Goal: Transaction & Acquisition: Purchase product/service

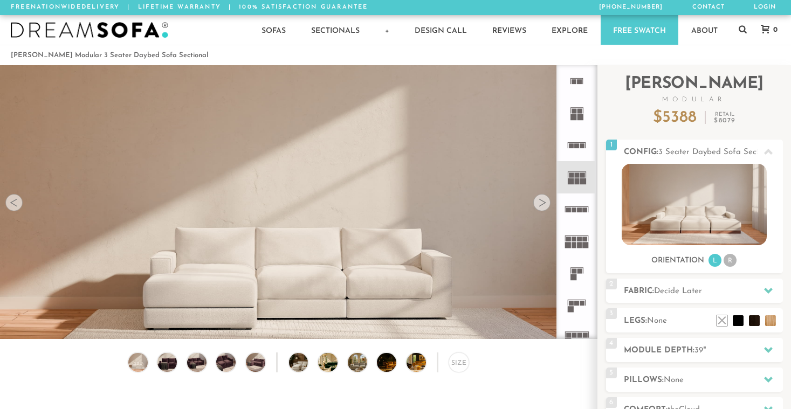
scroll to position [11903, 783]
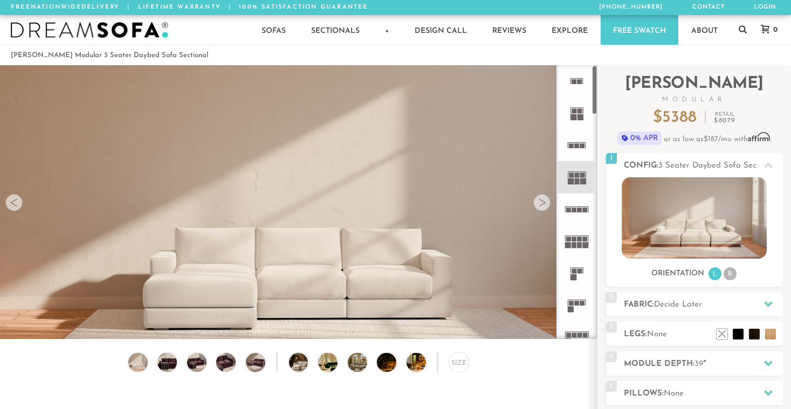
click at [545, 206] on div at bounding box center [541, 202] width 17 height 17
click at [540, 204] on div at bounding box center [541, 202] width 17 height 17
click at [541, 203] on div at bounding box center [541, 202] width 17 height 17
click at [581, 180] on rect at bounding box center [583, 182] width 6 height 6
click at [530, 210] on video at bounding box center [298, 214] width 597 height 299
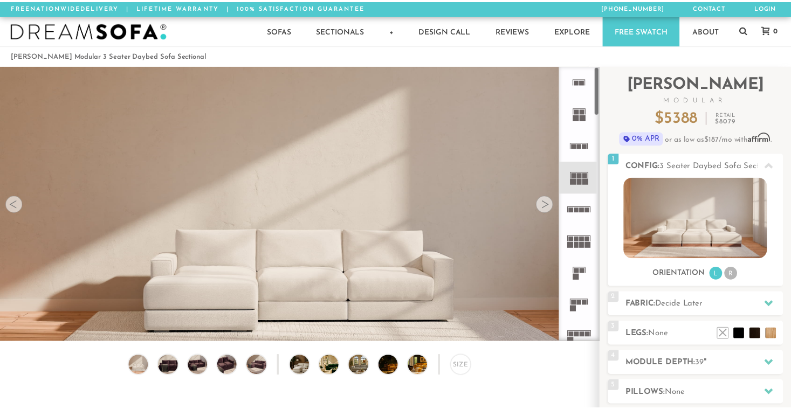
scroll to position [11918, 791]
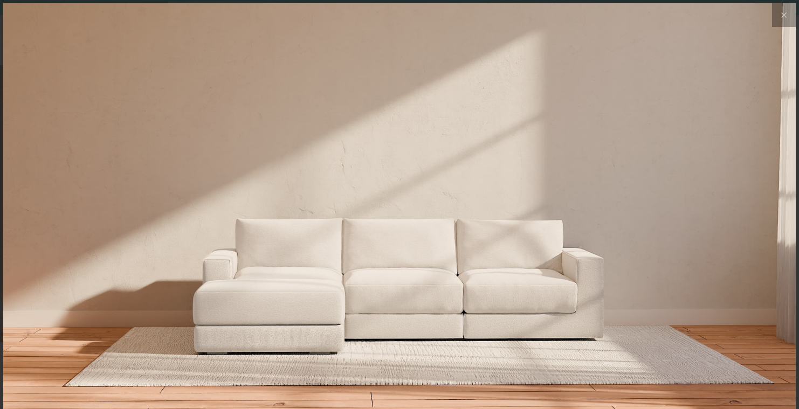
click at [536, 210] on img at bounding box center [399, 135] width 793 height 264
click at [778, 18] on icon at bounding box center [784, 15] width 13 height 13
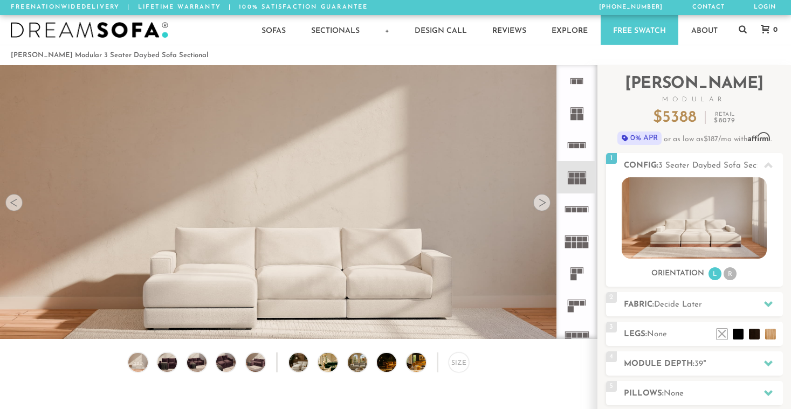
scroll to position [11903, 783]
click at [545, 205] on div at bounding box center [541, 202] width 17 height 17
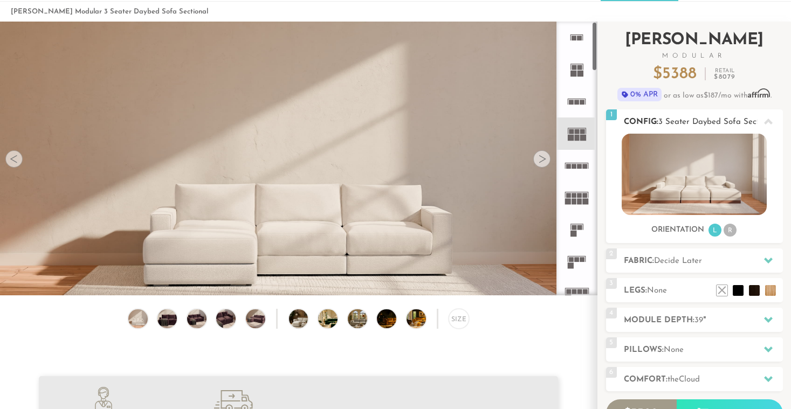
click at [726, 230] on li "R" at bounding box center [730, 230] width 13 height 13
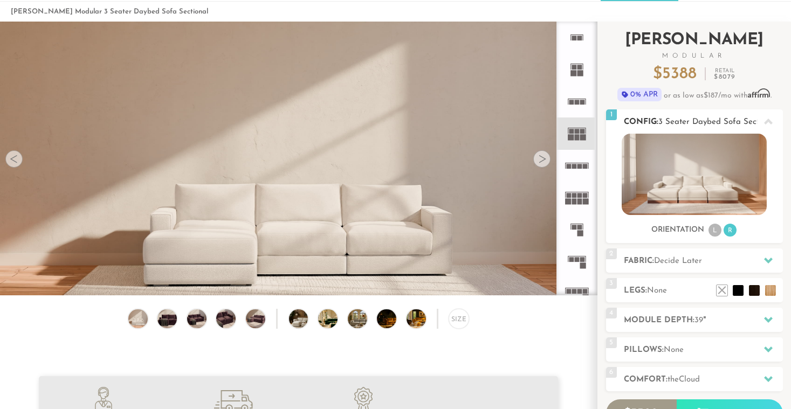
click at [713, 236] on li "L" at bounding box center [715, 230] width 13 height 13
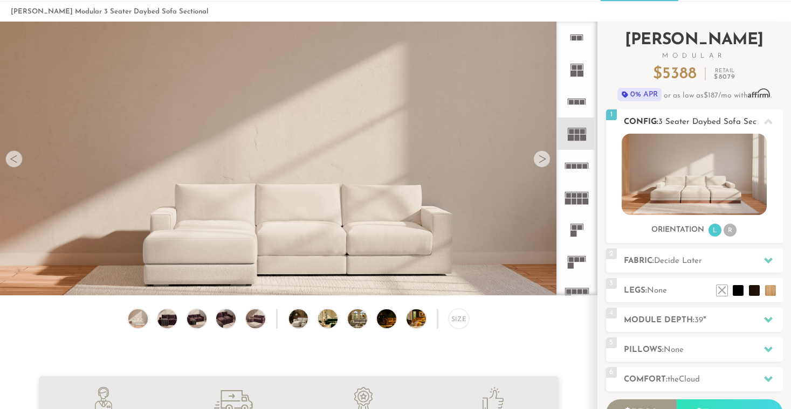
click at [720, 197] on img at bounding box center [694, 174] width 145 height 81
click at [654, 274] on div "Introducing [PERSON_NAME] Modular $ 5388 Retail $ 8079 $ 5388 Retail $ 8079 0% …" at bounding box center [694, 256] width 177 height 468
click at [656, 266] on h2 "Fabric: Decide Later" at bounding box center [703, 261] width 159 height 12
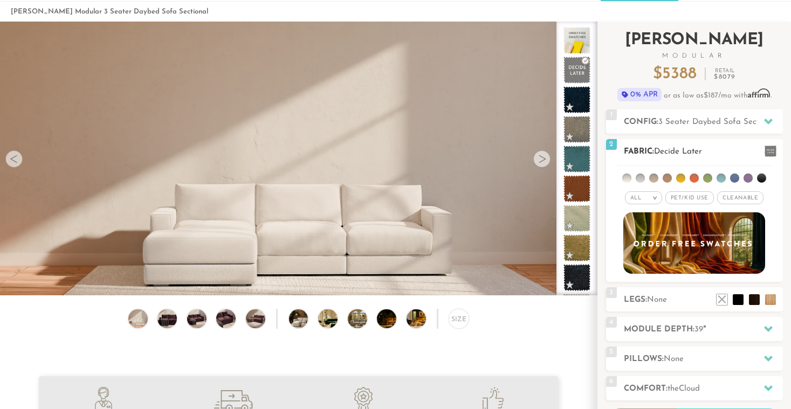
click at [645, 177] on li at bounding box center [640, 178] width 9 height 9
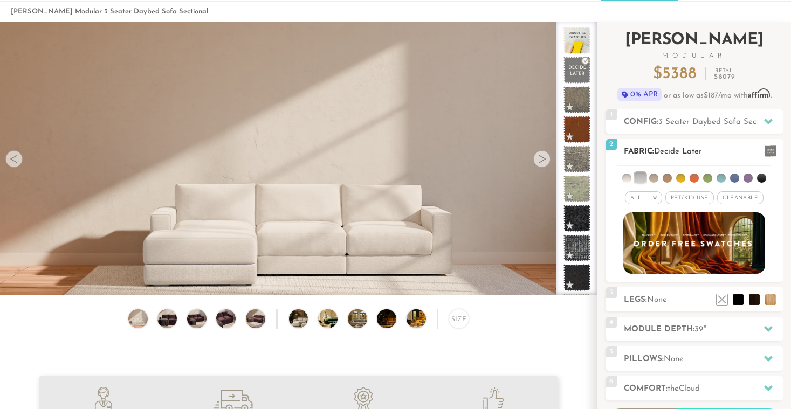
click at [653, 178] on li at bounding box center [653, 178] width 9 height 9
click at [663, 179] on li at bounding box center [667, 178] width 9 height 9
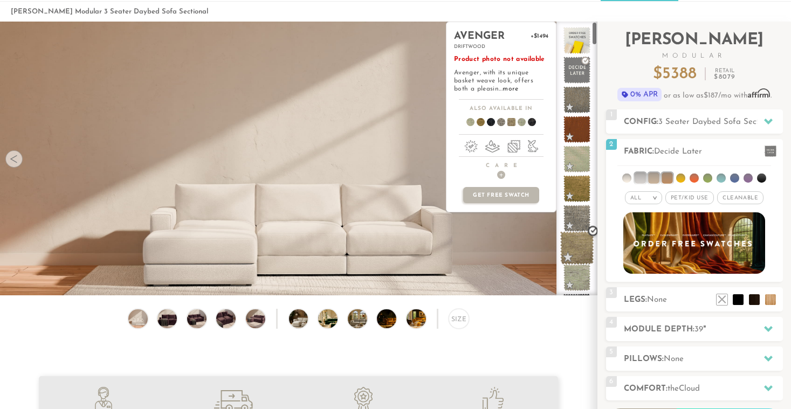
click at [575, 256] on span at bounding box center [577, 248] width 34 height 34
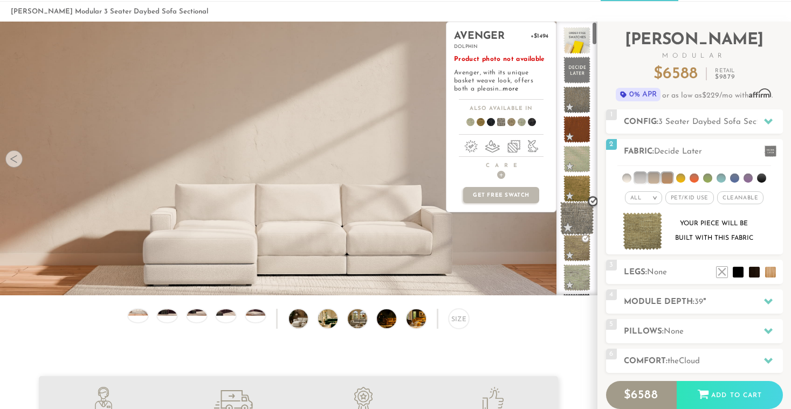
click at [579, 213] on span at bounding box center [577, 219] width 34 height 34
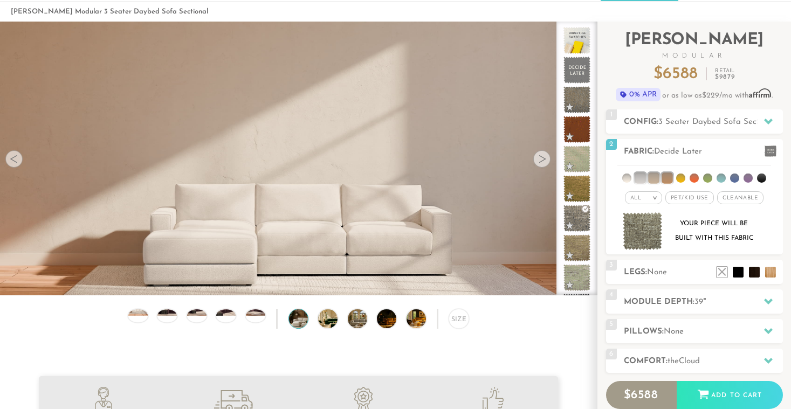
click at [304, 321] on img at bounding box center [306, 319] width 35 height 19
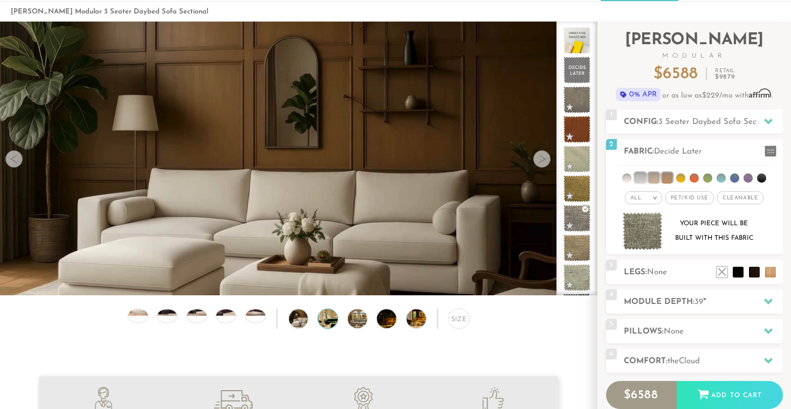
click at [337, 313] on img at bounding box center [335, 319] width 35 height 19
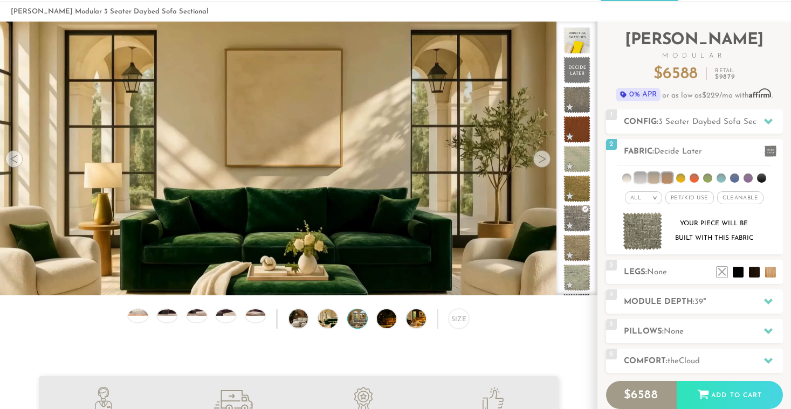
click at [360, 316] on img at bounding box center [365, 319] width 35 height 19
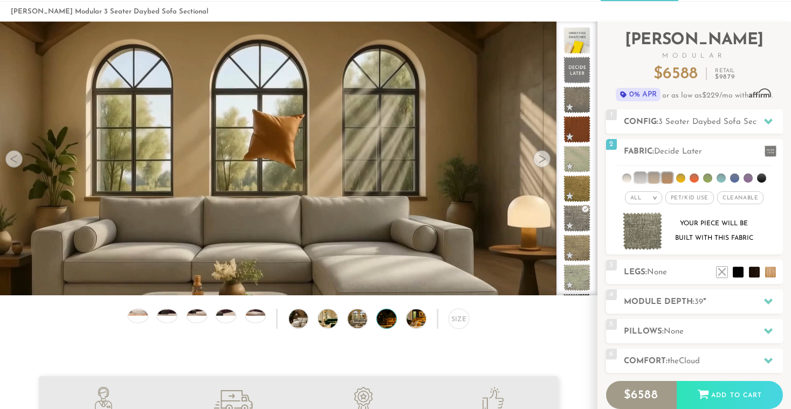
click at [385, 318] on img at bounding box center [394, 319] width 35 height 19
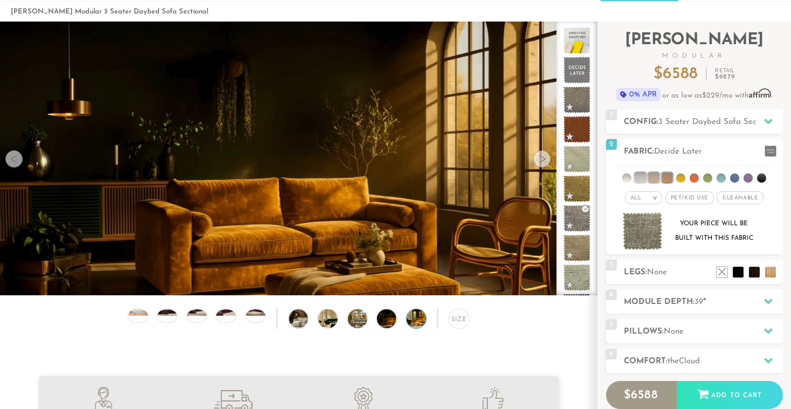
click at [408, 320] on img at bounding box center [424, 319] width 35 height 19
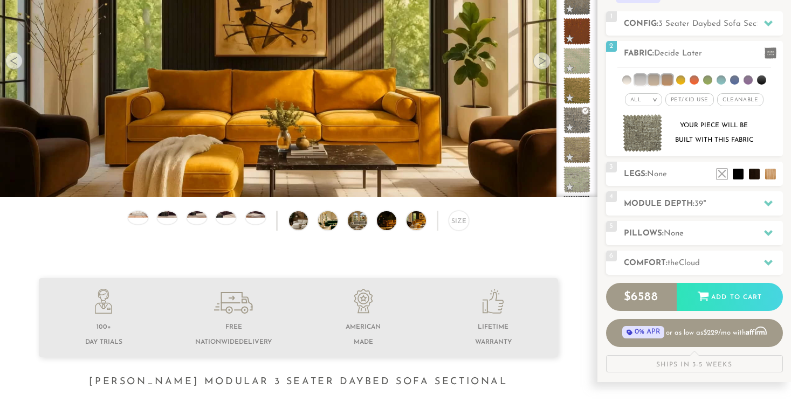
scroll to position [57, 0]
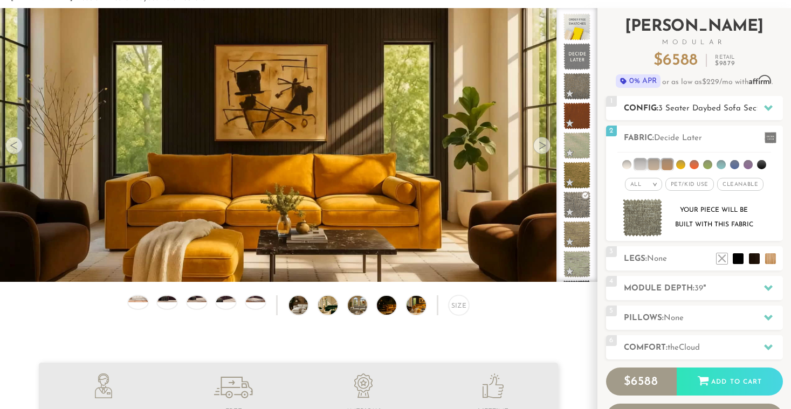
click at [687, 107] on span "3 Seater Daybed Sofa Sectional" at bounding box center [718, 109] width 119 height 8
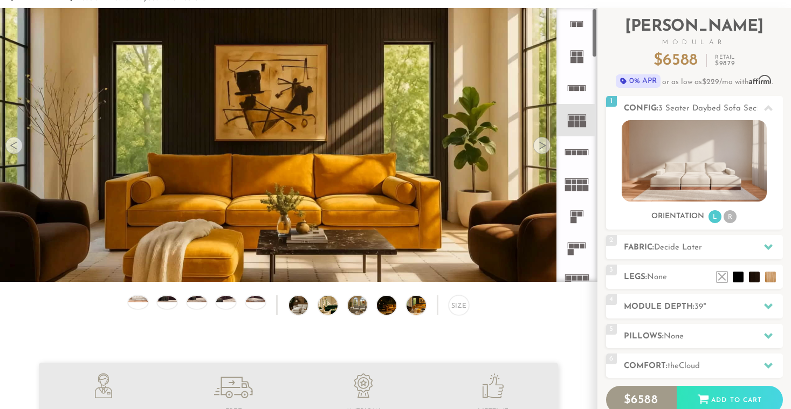
click at [575, 118] on icon at bounding box center [577, 120] width 32 height 32
click at [679, 257] on div "2 Fabric: Decide Later" at bounding box center [694, 247] width 177 height 24
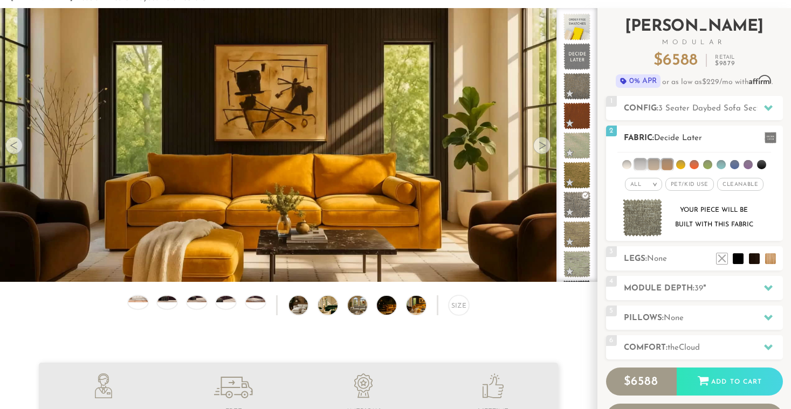
click at [677, 161] on li at bounding box center [680, 164] width 9 height 9
click at [677, 161] on li at bounding box center [680, 164] width 11 height 11
click at [677, 161] on ul at bounding box center [695, 163] width 154 height 20
click at [666, 262] on span "None" at bounding box center [657, 259] width 20 height 8
click at [744, 255] on ul at bounding box center [746, 256] width 65 height 16
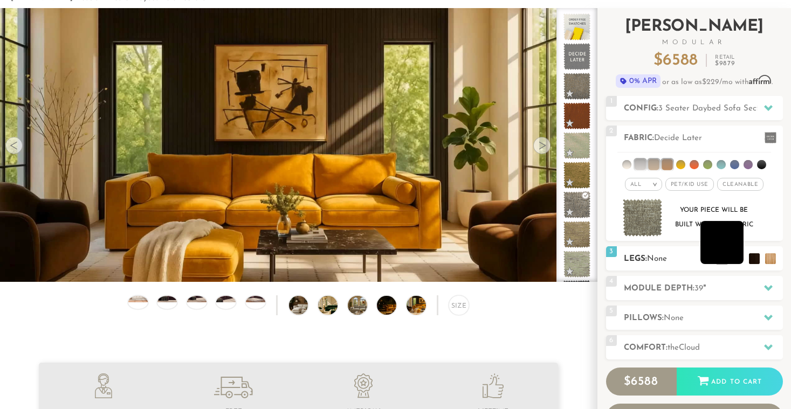
click at [743, 255] on li at bounding box center [722, 242] width 43 height 43
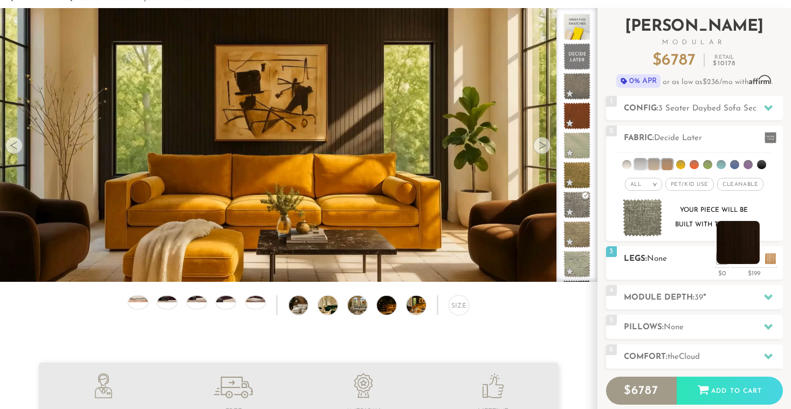
click at [751, 255] on li at bounding box center [738, 242] width 43 height 43
click at [763, 256] on ul at bounding box center [746, 256] width 65 height 16
click at [705, 300] on h2 "Module Depth: 39 "" at bounding box center [703, 298] width 159 height 12
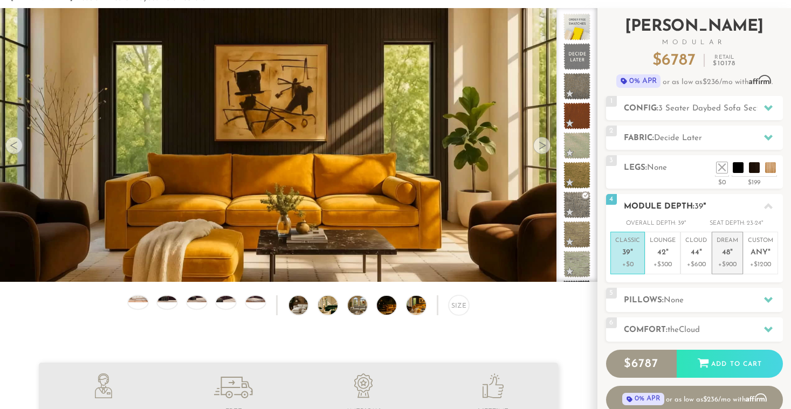
click at [730, 258] on p "Dream 48 "" at bounding box center [728, 248] width 22 height 23
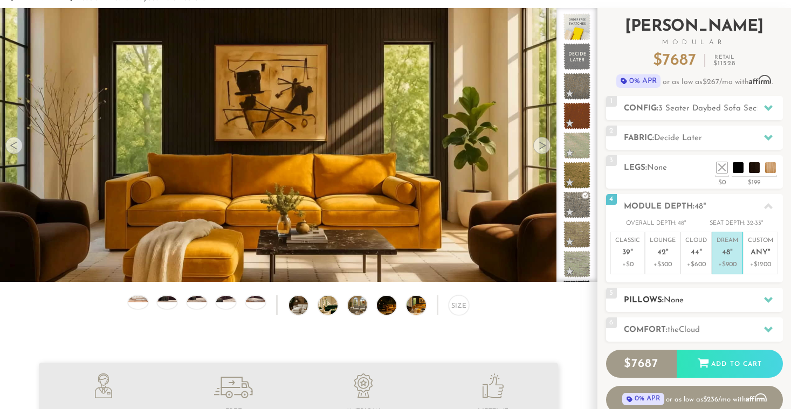
click at [702, 299] on h2 "Pillows: None" at bounding box center [703, 301] width 159 height 12
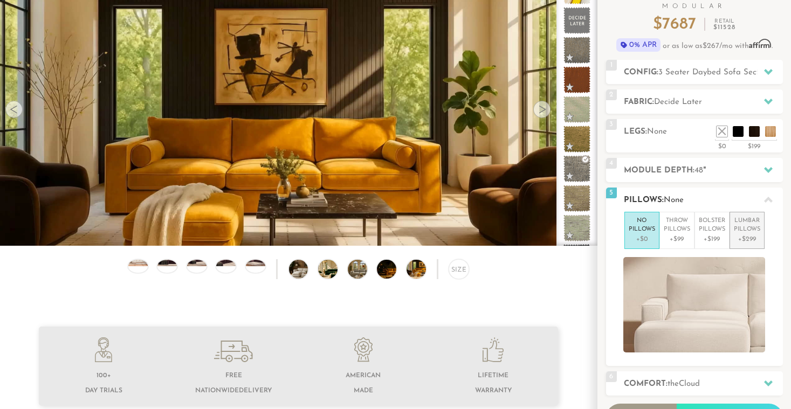
scroll to position [104, 0]
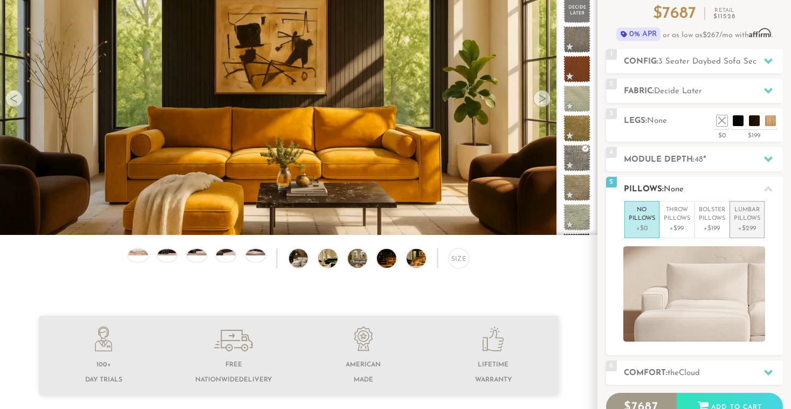
click at [741, 208] on p "Lumbar Pillows" at bounding box center [747, 215] width 26 height 18
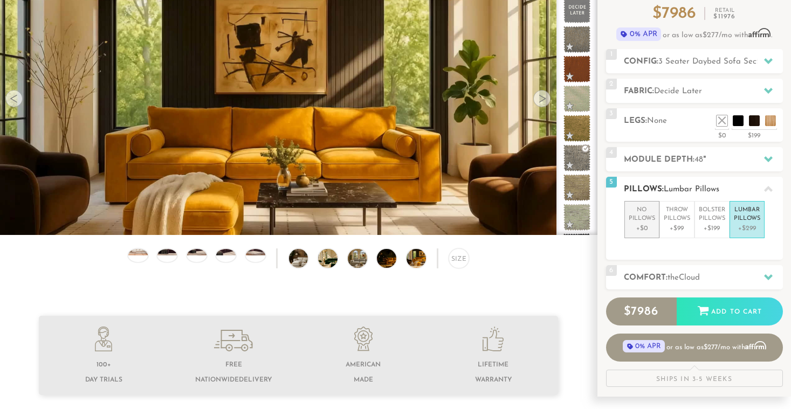
click at [635, 220] on p "No Pillows" at bounding box center [642, 215] width 26 height 18
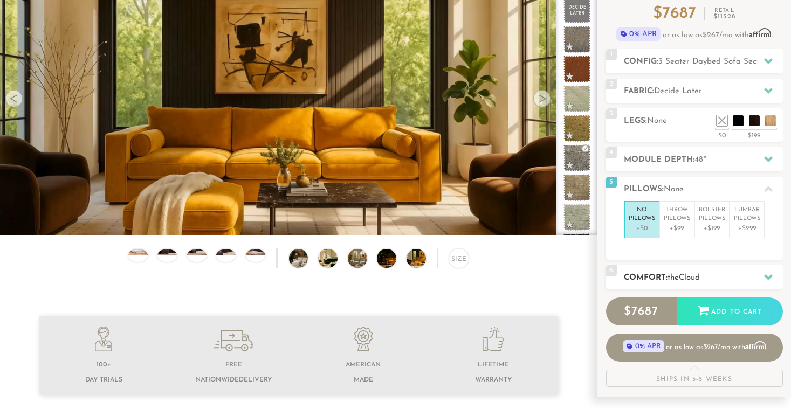
click at [670, 268] on div "6 Comfort: the Cloud soft" at bounding box center [694, 277] width 177 height 24
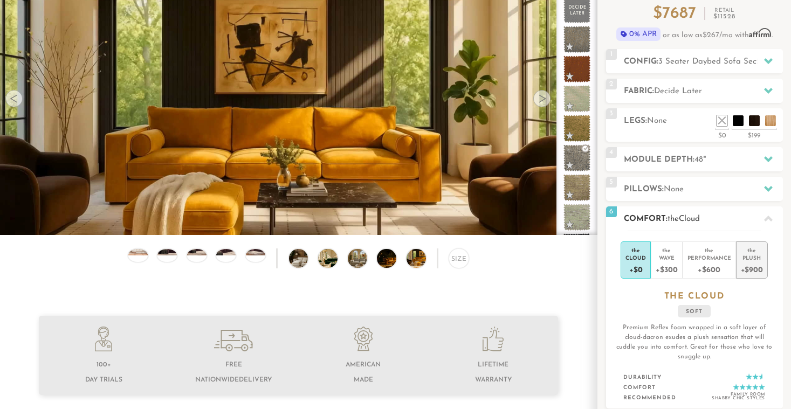
click at [759, 263] on div "+$900" at bounding box center [752, 270] width 22 height 16
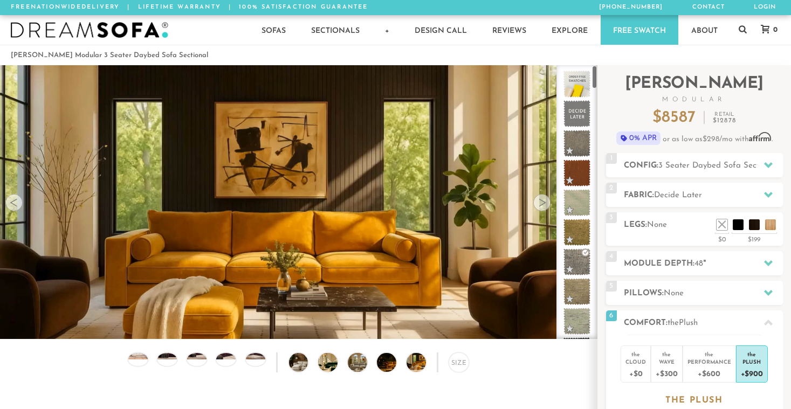
scroll to position [0, 0]
